Goal: Information Seeking & Learning: Learn about a topic

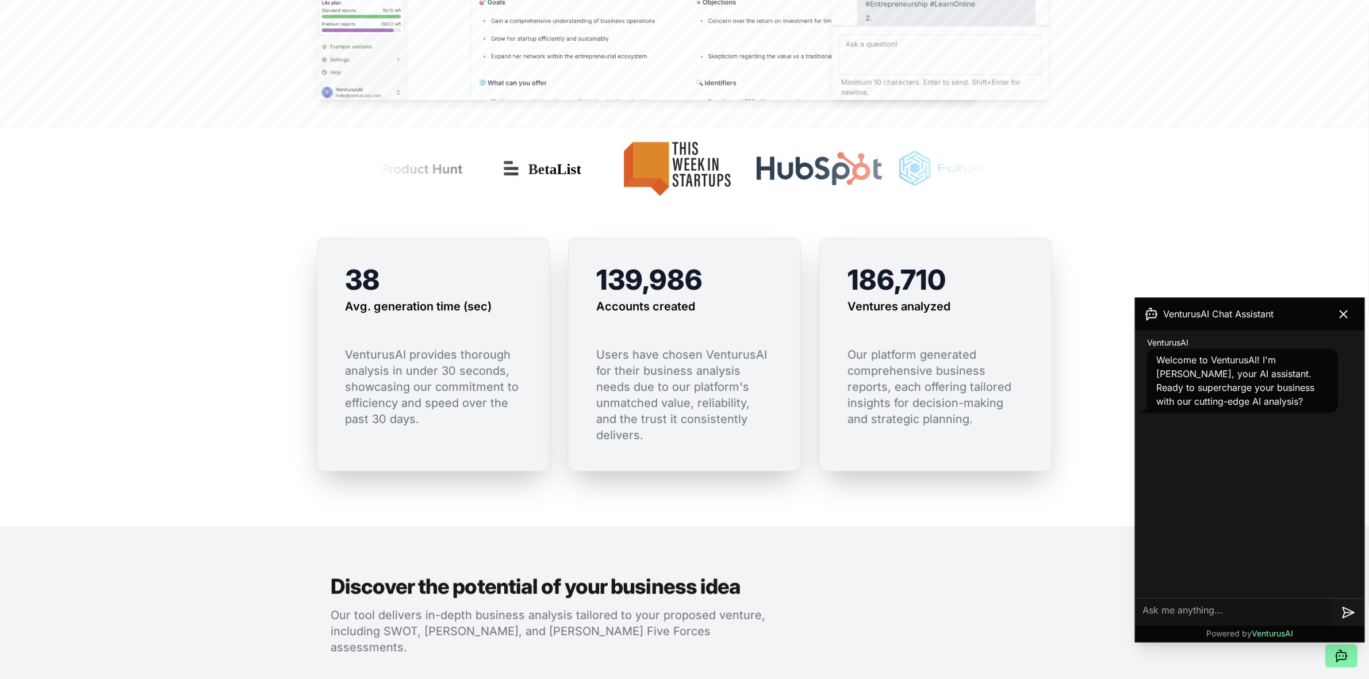
scroll to position [719, 0]
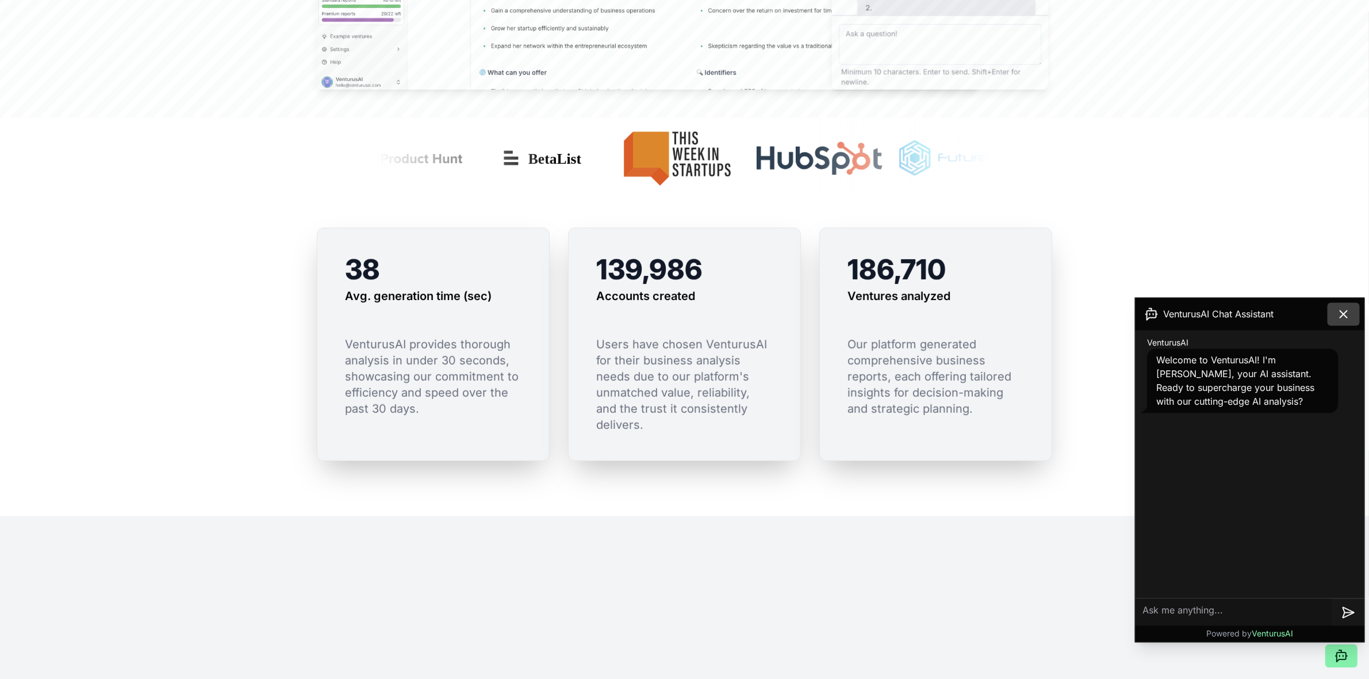
click at [1346, 313] on icon at bounding box center [1344, 315] width 14 height 14
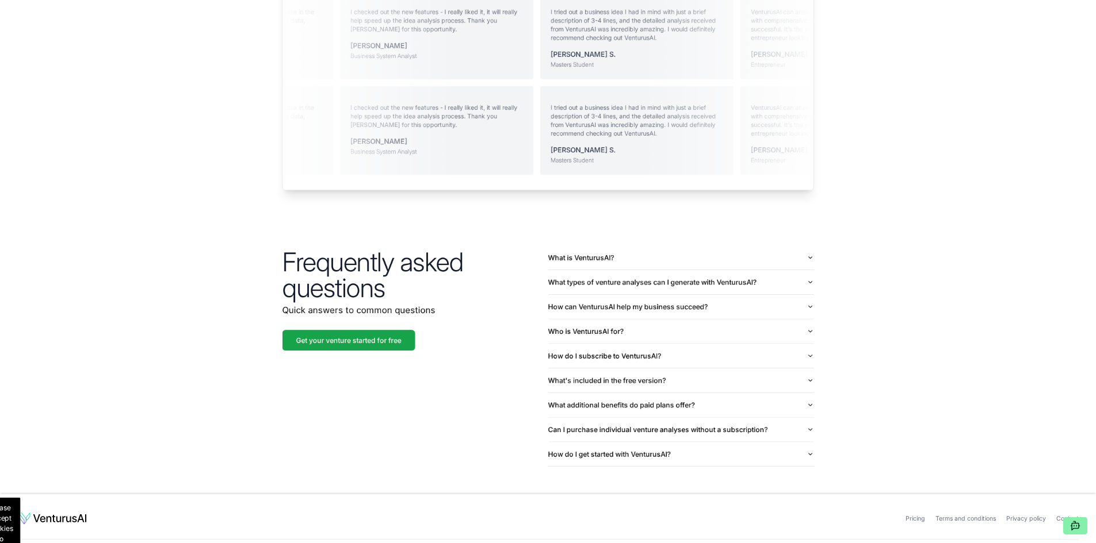
scroll to position [2489, 0]
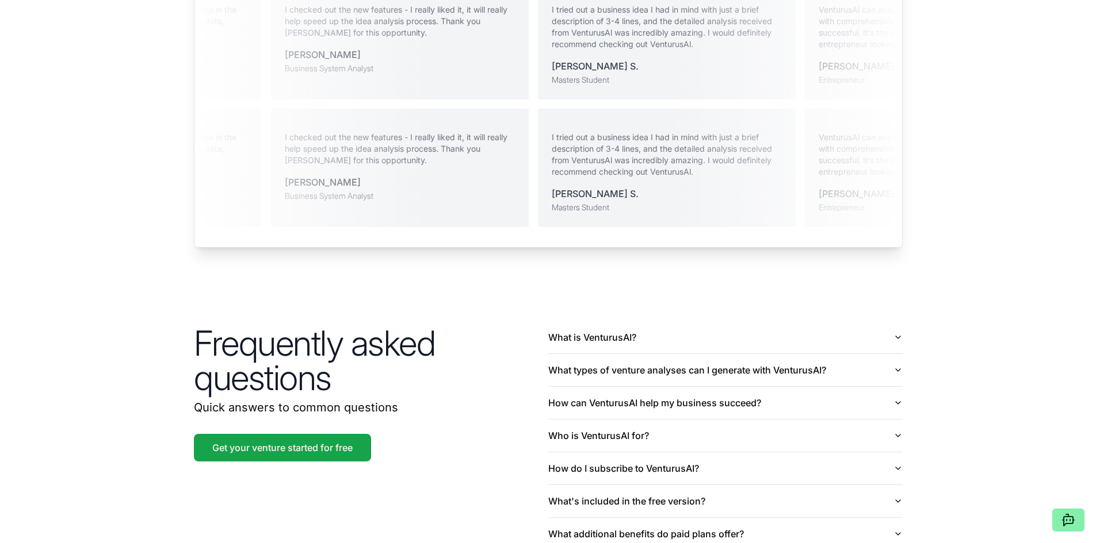
click at [929, 207] on section "Testimonials Hear from our users about their experience with VenturusAI. Ventur…" at bounding box center [548, 61] width 1096 height 446
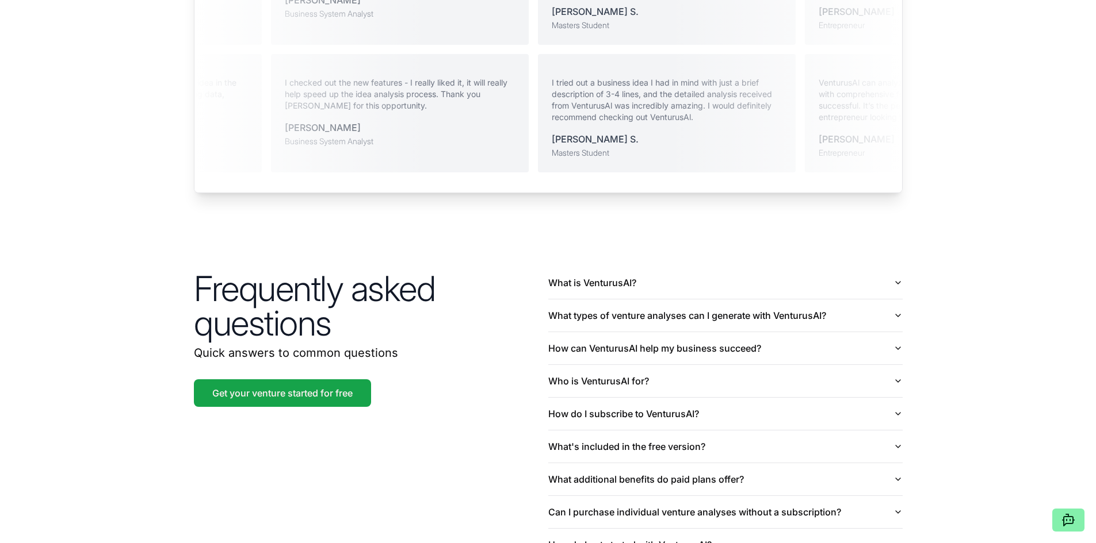
scroll to position [2667, 0]
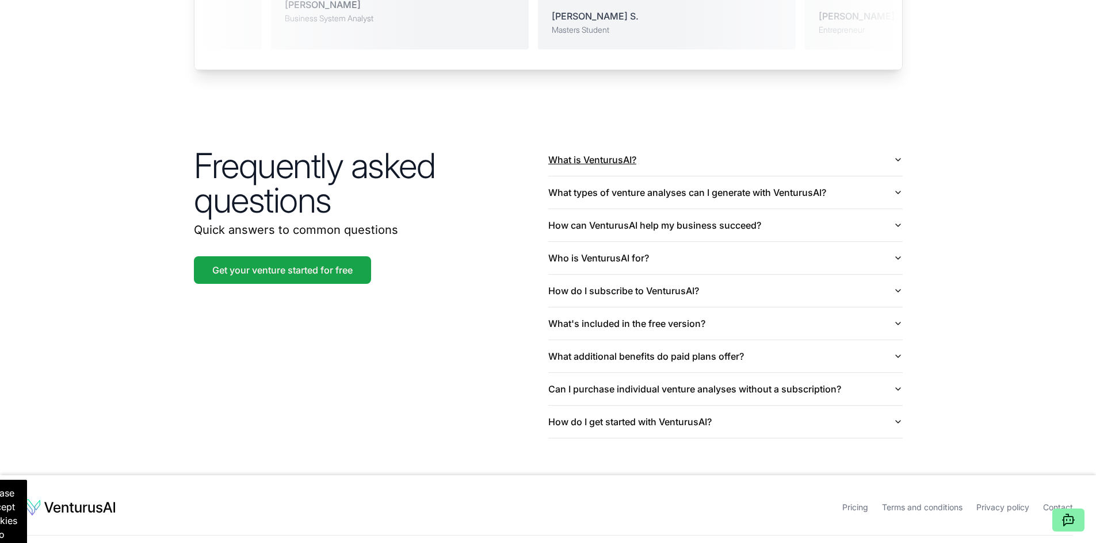
click at [682, 144] on button "What is VenturusAI?" at bounding box center [725, 160] width 354 height 32
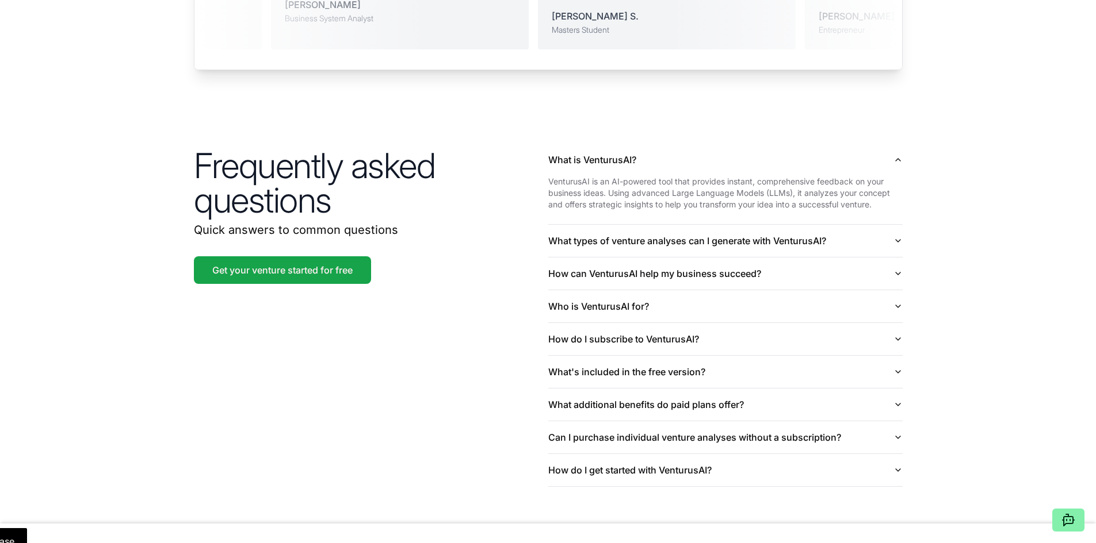
click at [989, 190] on section "Frequently asked questions Quick answers to common questions Get your venture s…" at bounding box center [548, 315] width 1096 height 417
click at [974, 175] on section "Frequently asked questions Quick answers to common questions Get your venture s…" at bounding box center [548, 315] width 1096 height 417
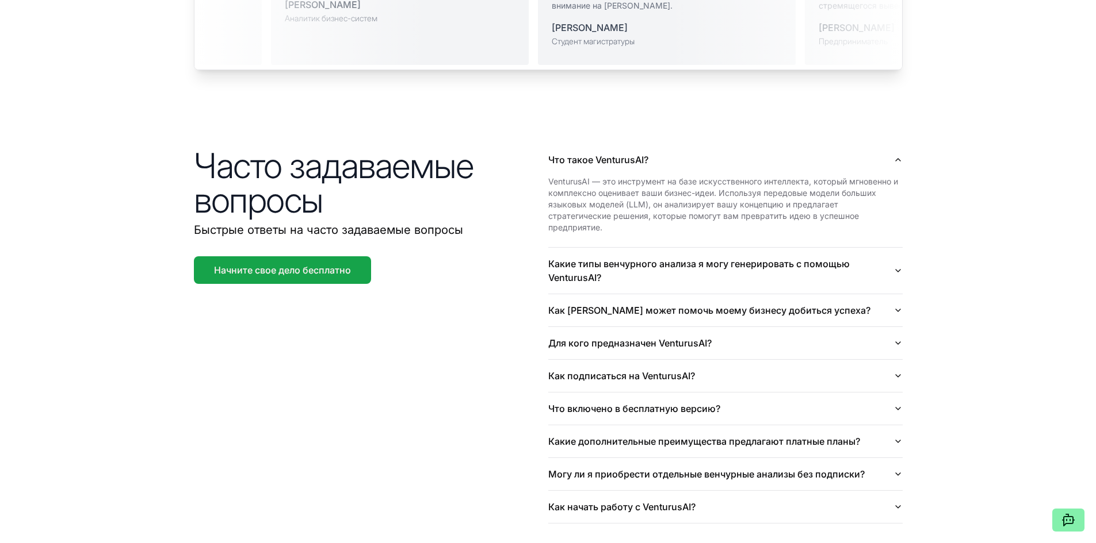
click at [950, 107] on section "Часто задаваемые вопросы Быстрые ответы на часто задаваемые вопросы Начните сво…" at bounding box center [548, 334] width 1096 height 454
click at [684, 257] on font "Какие типы венчурного анализа я могу генерировать с помощью VenturusAI?" at bounding box center [720, 271] width 345 height 28
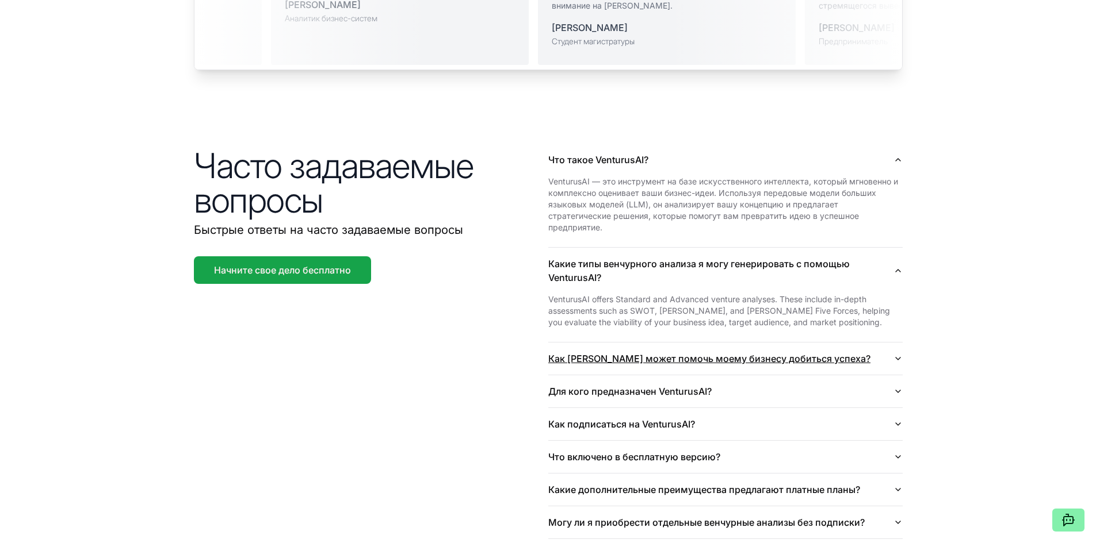
click at [833, 353] on font "Как [PERSON_NAME] может помочь моему бизнесу добиться успеха?" at bounding box center [709, 359] width 322 height 12
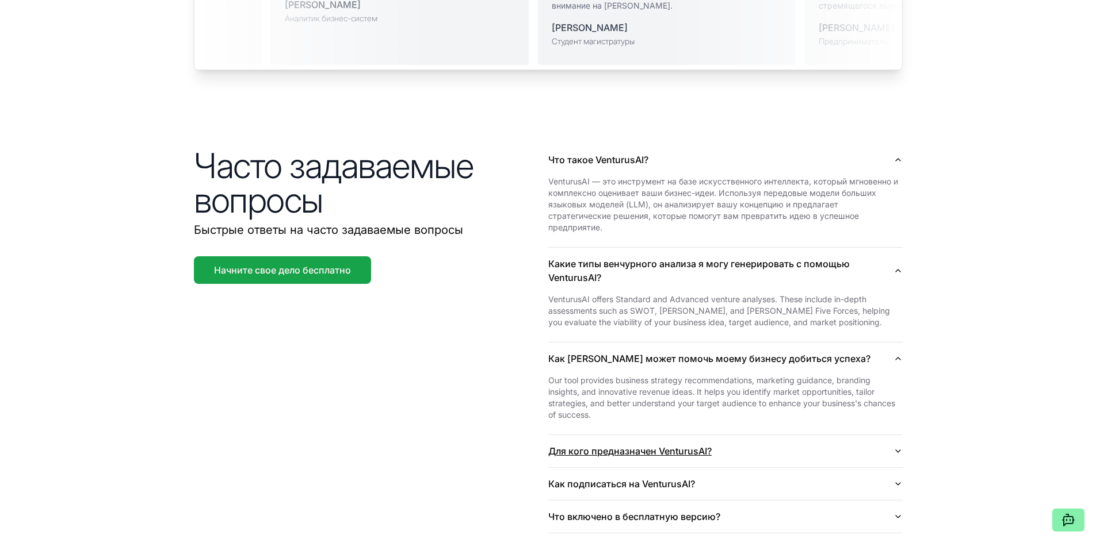
click at [809, 435] on button "Для кого предназначен VenturusAI?" at bounding box center [725, 451] width 354 height 32
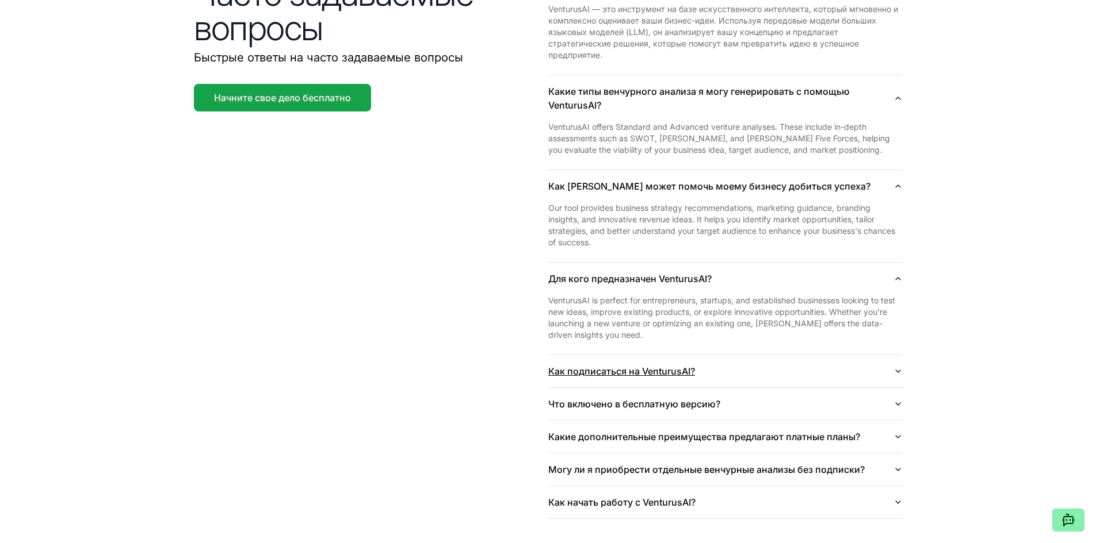
click at [803, 355] on button "Как подписаться на VenturusAI?" at bounding box center [725, 371] width 354 height 32
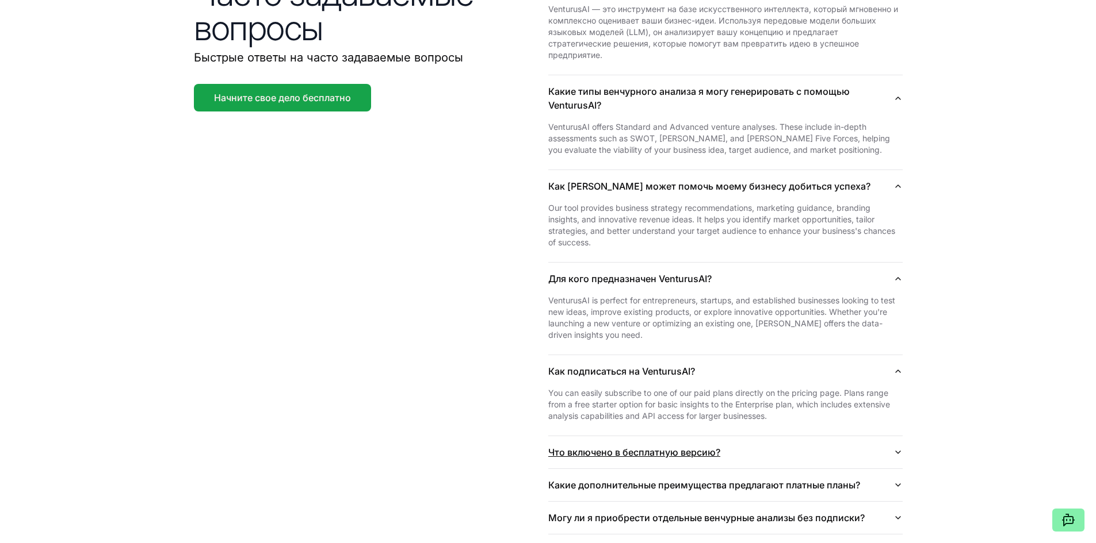
click at [795, 388] on p "You can easily subscribe to one of our paid plans directly on the pricing page.…" at bounding box center [725, 405] width 354 height 35
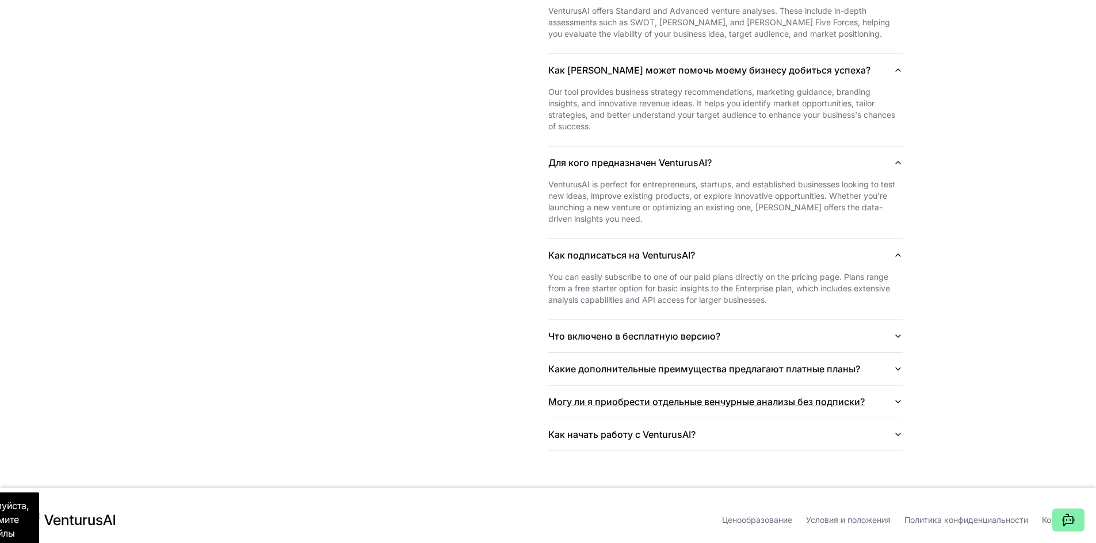
scroll to position [2957, 0]
click at [792, 319] on button "Что включено в бесплатную версию?" at bounding box center [725, 335] width 354 height 32
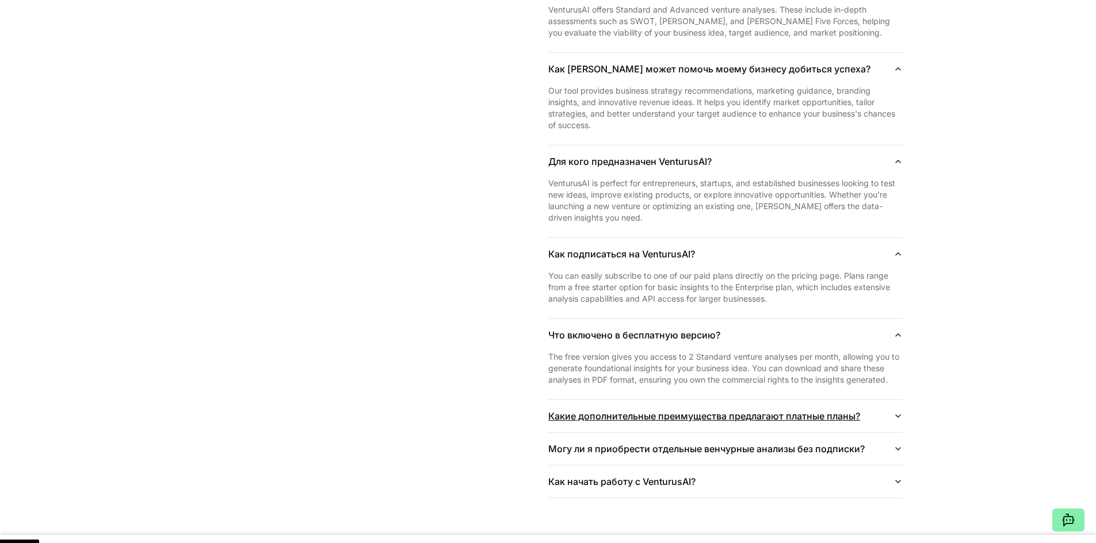
click at [882, 400] on button "Какие дополнительные преимущества предлагают платные планы?" at bounding box center [725, 416] width 354 height 32
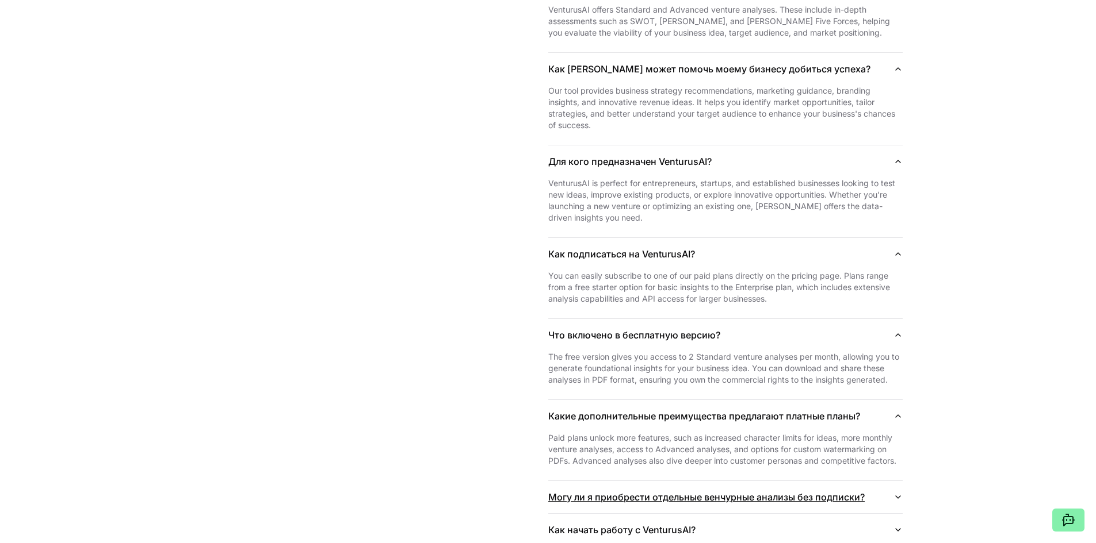
click at [882, 481] on button "Могу ли я приобрести отдельные венчурные анализы без подписки?" at bounding box center [725, 497] width 354 height 32
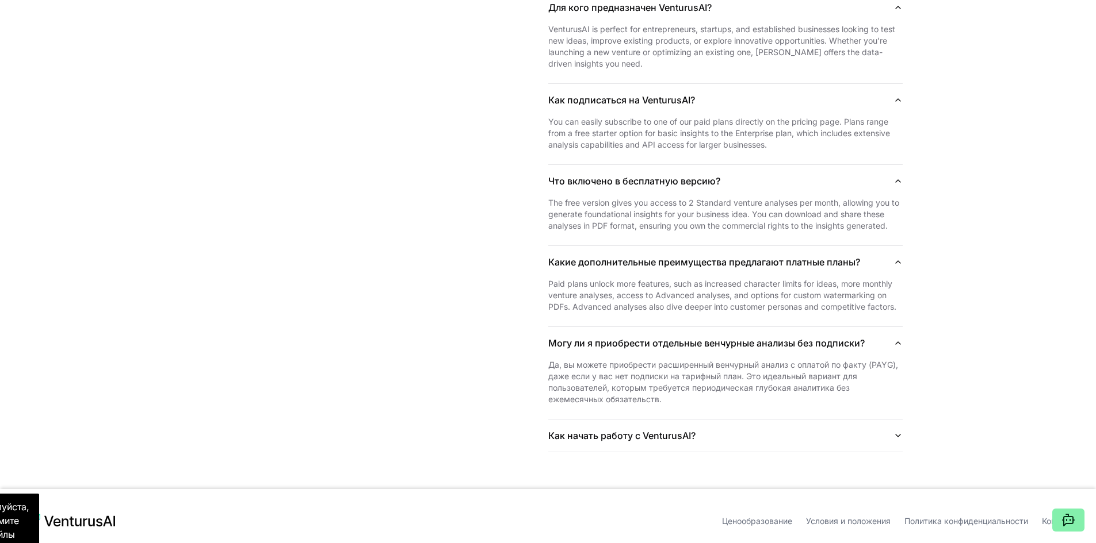
scroll to position [3113, 0]
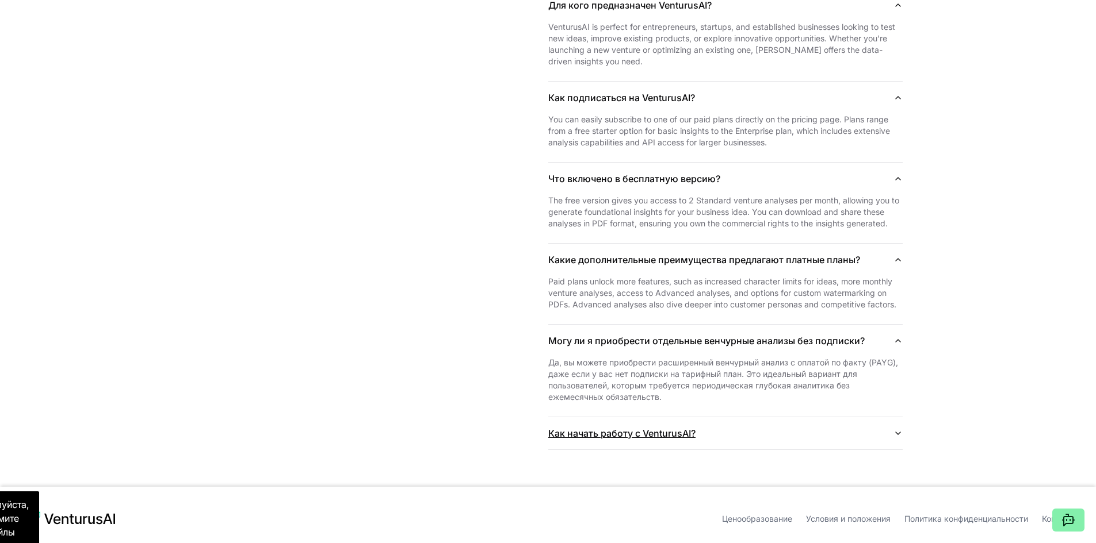
click at [767, 418] on button "Как начать работу с VenturusAI?" at bounding box center [725, 434] width 354 height 32
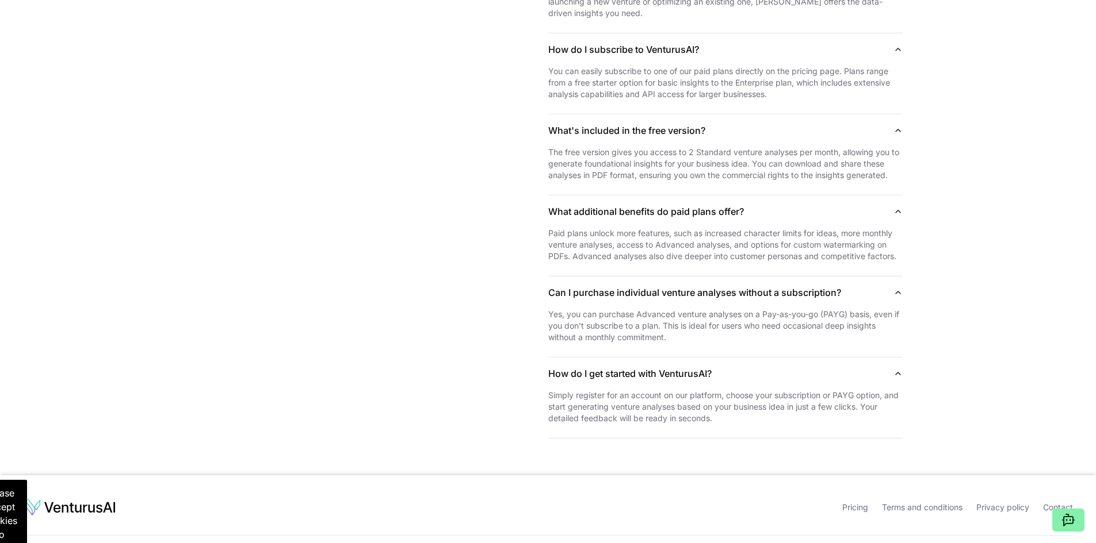
scroll to position [3159, 0]
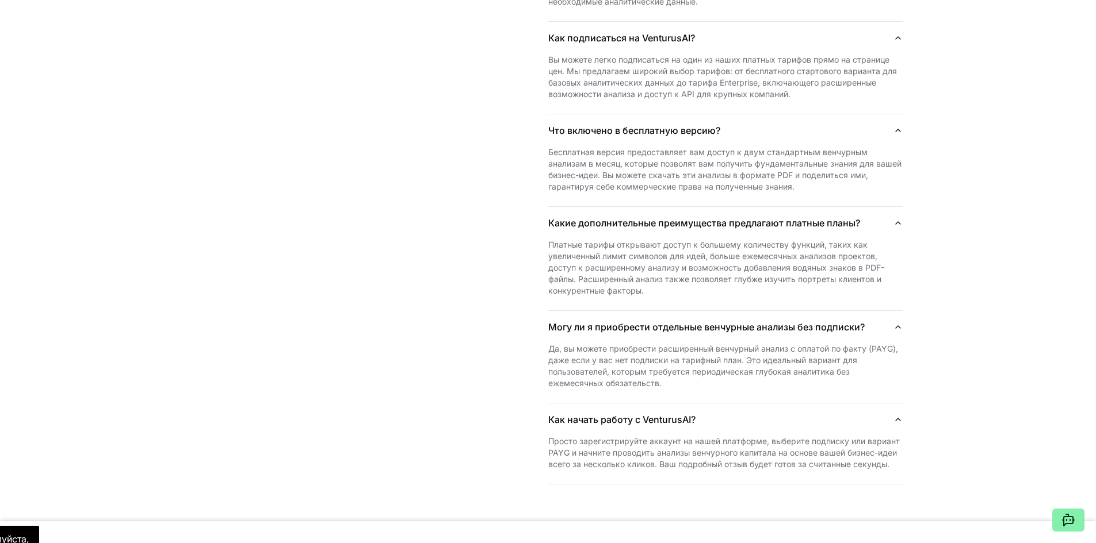
click at [955, 169] on section "Frequently asked questions Quick answers to common questions Get your venture s…" at bounding box center [548, 68] width 1096 height 907
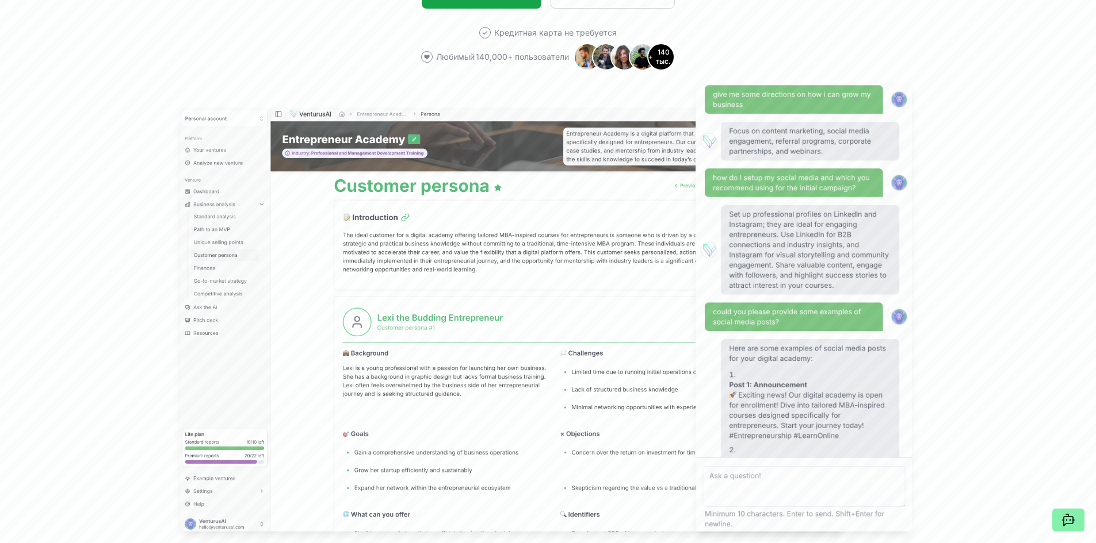
scroll to position [0, 0]
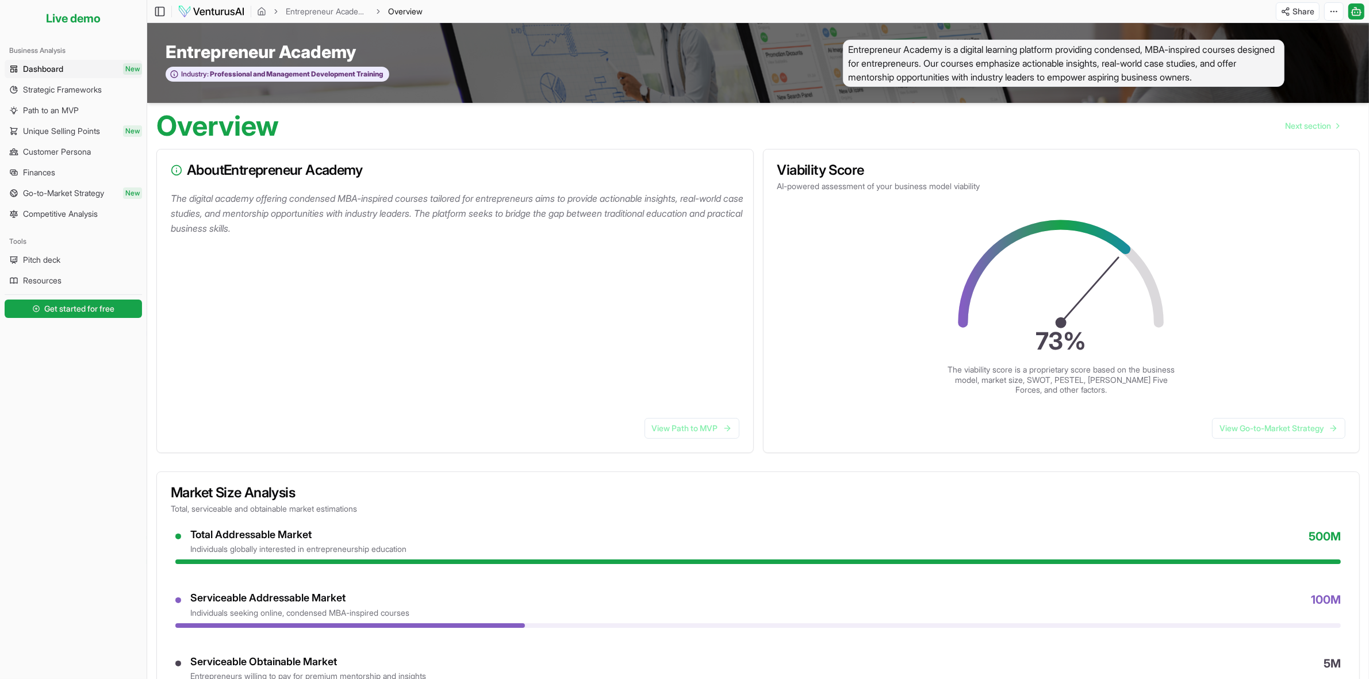
click at [97, 453] on div "Platform Your ventures Analyze new venture Business Analysis Dashboard New Stra…" at bounding box center [73, 358] width 147 height 642
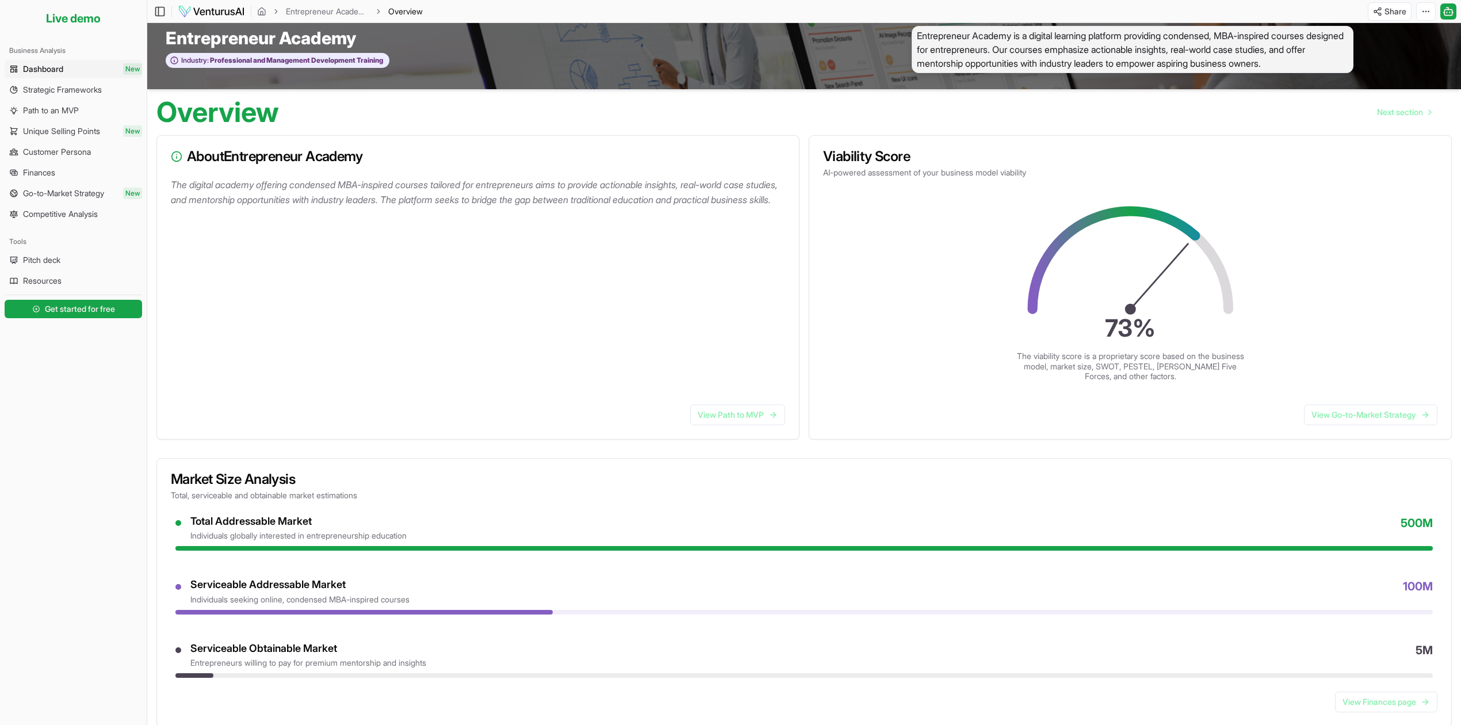
scroll to position [14, 0]
